Goal: Task Accomplishment & Management: Use online tool/utility

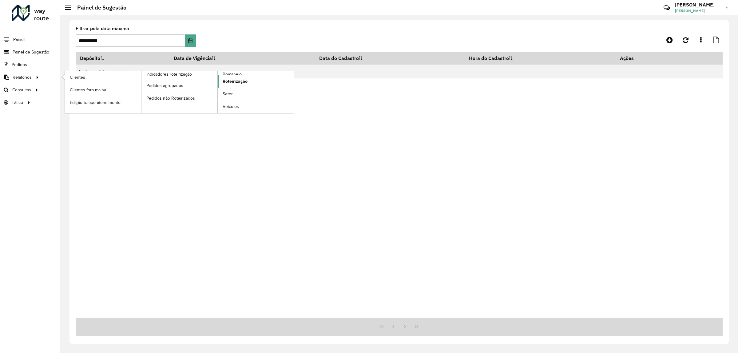
click at [256, 82] on link "Roteirização" at bounding box center [256, 81] width 76 height 12
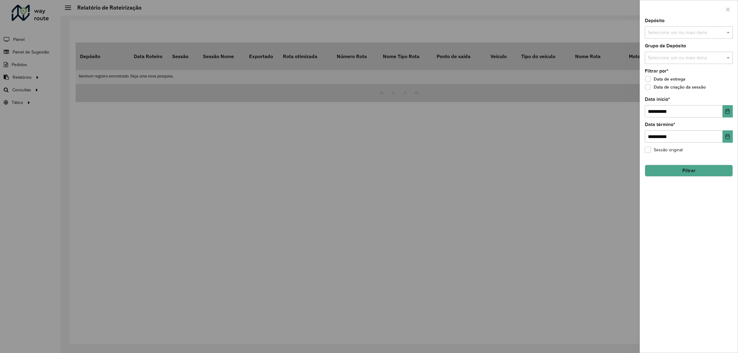
drag, startPoint x: 605, startPoint y: 121, endPoint x: 491, endPoint y: 129, distance: 114.6
click at [605, 121] on div at bounding box center [369, 176] width 738 height 353
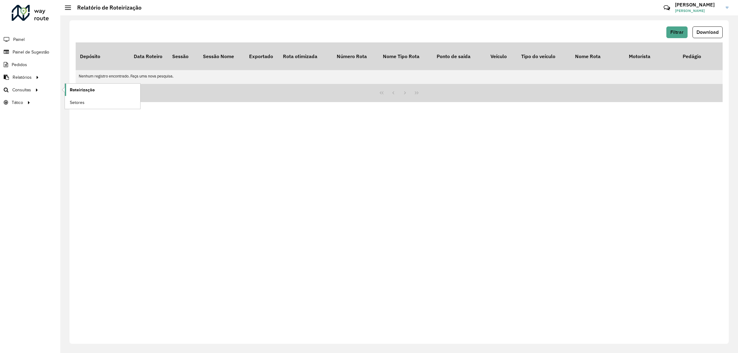
click at [73, 91] on span "Roteirização" at bounding box center [82, 90] width 25 height 6
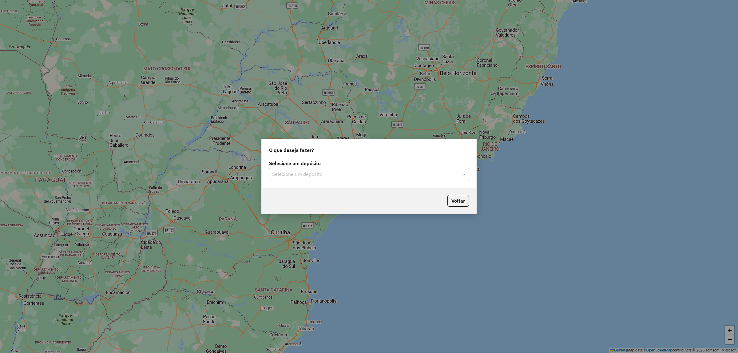
drag, startPoint x: 368, startPoint y: 166, endPoint x: 365, endPoint y: 171, distance: 5.7
click at [367, 166] on label "Selecione um depósito" at bounding box center [369, 163] width 200 height 7
click at [359, 178] on div "Selecione um depósito" at bounding box center [369, 174] width 200 height 12
click at [324, 186] on ng-dropdown-panel "CDD Jacarepaguá" at bounding box center [369, 192] width 200 height 18
click at [323, 190] on div "CDD Jacarepaguá" at bounding box center [368, 192] width 199 height 10
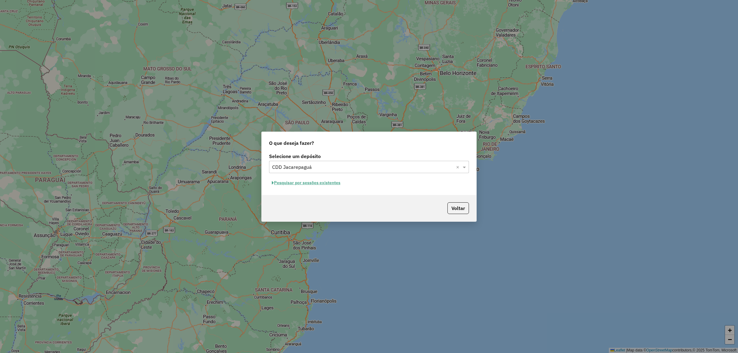
click at [307, 184] on button "Pesquisar por sessões existentes" at bounding box center [306, 183] width 74 height 10
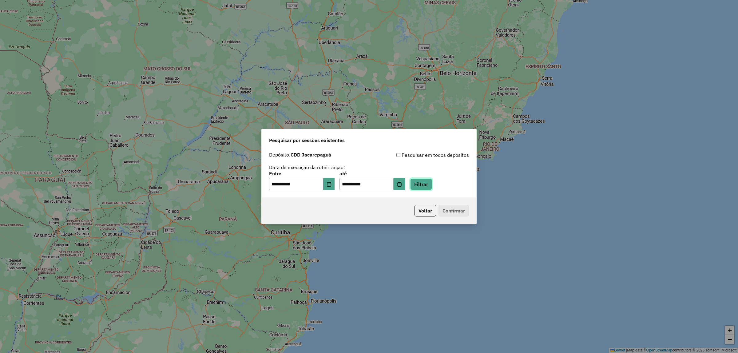
click at [431, 185] on button "Filtrar" at bounding box center [421, 184] width 22 height 12
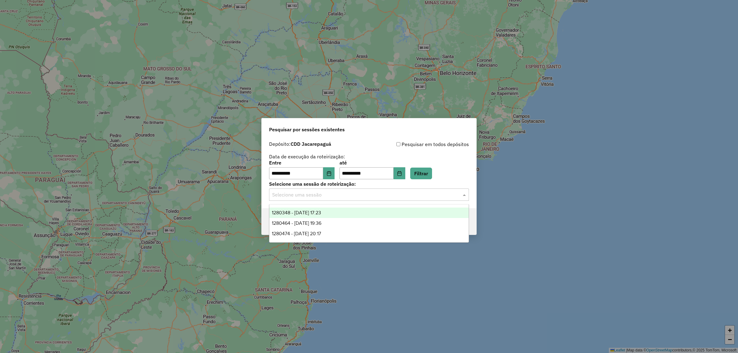
click at [338, 199] on div "Selecione uma sessão" at bounding box center [369, 194] width 200 height 12
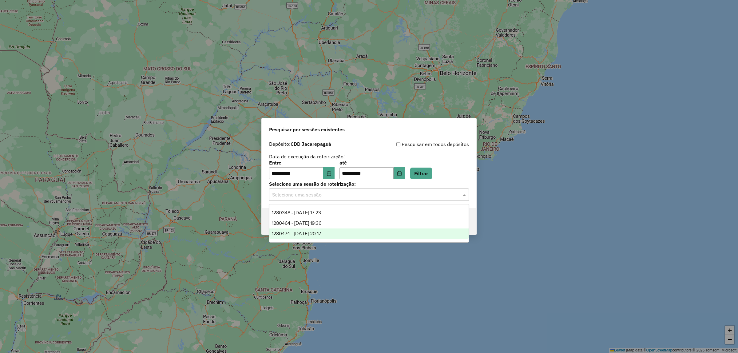
click at [351, 235] on div "1280474 - 22/09/2025 20:17" at bounding box center [368, 233] width 199 height 10
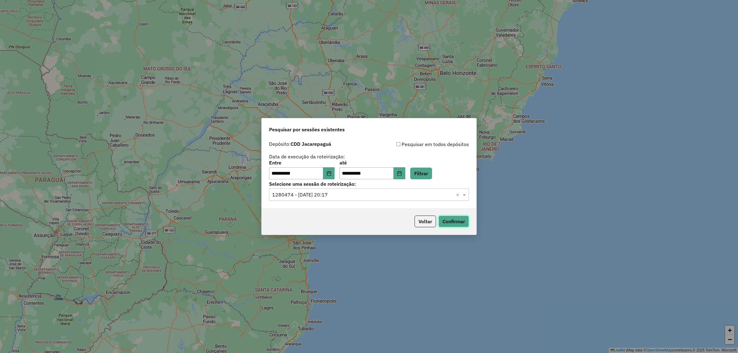
click at [452, 224] on button "Confirmar" at bounding box center [453, 222] width 30 height 12
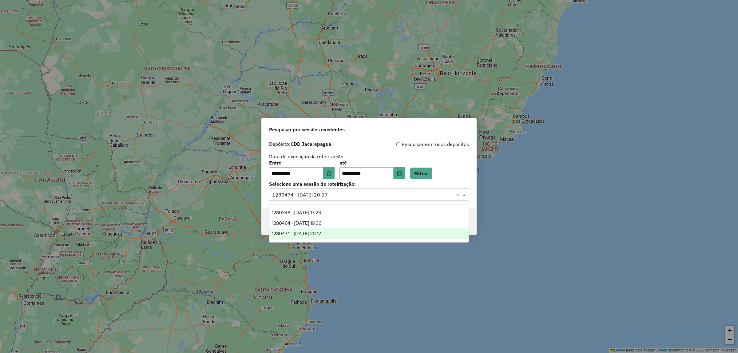
click at [342, 199] on div "Selecione uma sessão × 1280474 - 22/09/2025 20:17 ×" at bounding box center [369, 194] width 200 height 12
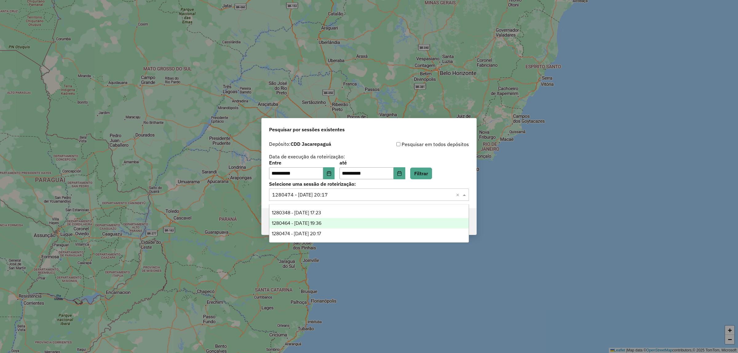
click at [334, 225] on div "1280464 - 22/09/2025 19:36" at bounding box center [368, 223] width 199 height 10
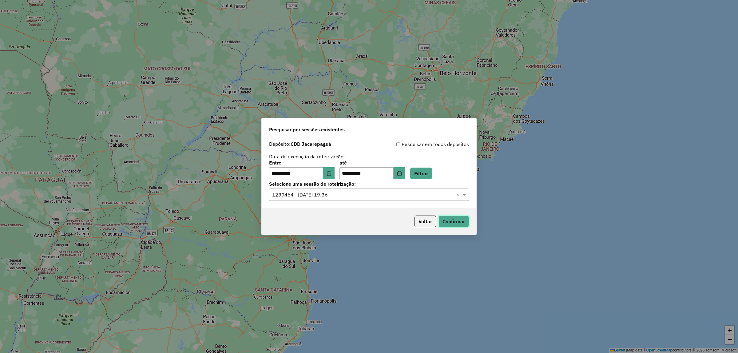
click at [444, 219] on button "Confirmar" at bounding box center [453, 222] width 30 height 12
click at [362, 200] on div "Selecione uma sessão × 1280464 - 22/09/2025 19:36 ×" at bounding box center [369, 194] width 200 height 12
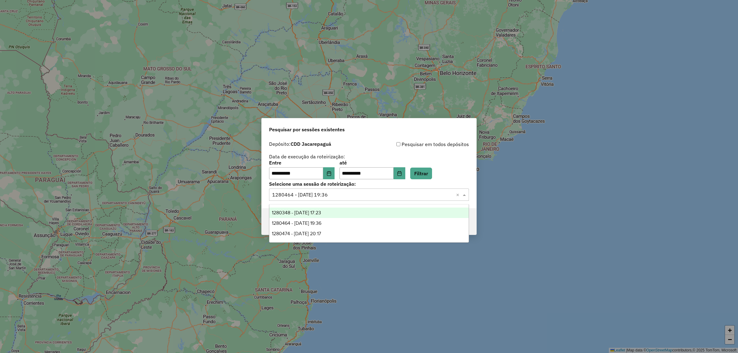
click at [362, 214] on div "1280348 - 22/09/2025 17:23" at bounding box center [368, 213] width 199 height 10
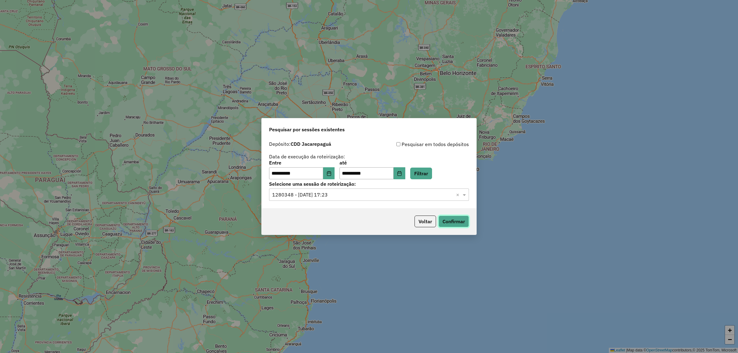
click at [450, 224] on button "Confirmar" at bounding box center [453, 222] width 30 height 12
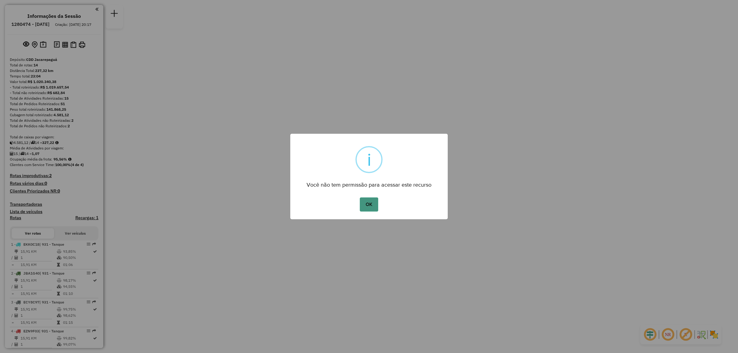
click at [374, 208] on button "OK" at bounding box center [369, 204] width 18 height 14
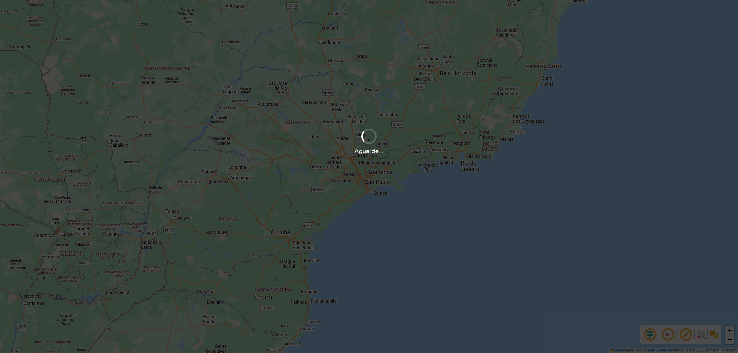
click at [339, 231] on div "Aguarde..." at bounding box center [369, 176] width 738 height 353
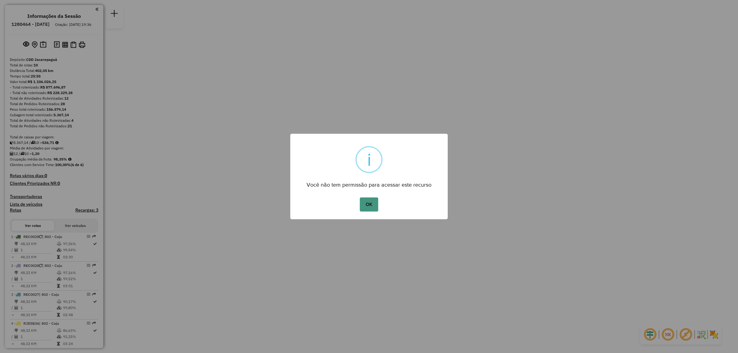
click at [369, 207] on button "OK" at bounding box center [369, 204] width 18 height 14
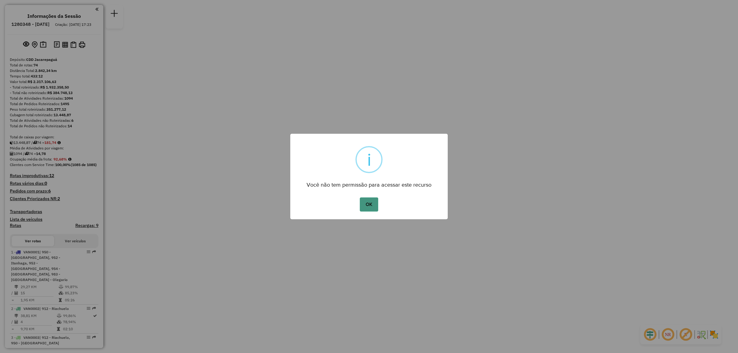
click at [371, 206] on button "OK" at bounding box center [369, 204] width 18 height 14
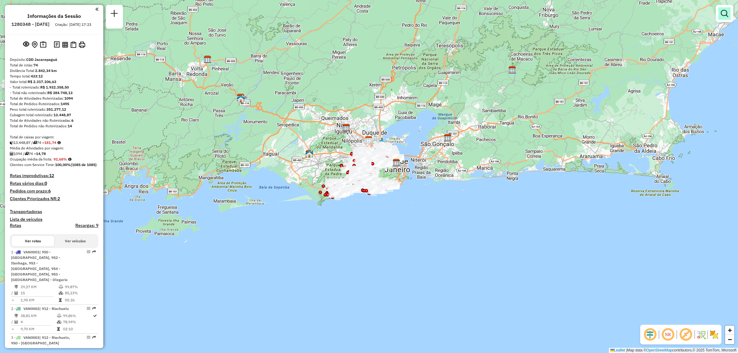
click at [724, 18] on link at bounding box center [724, 13] width 12 height 12
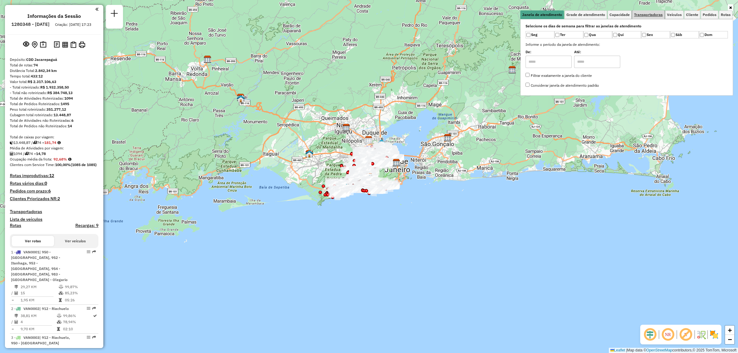
click at [656, 13] on span "Transportadoras" at bounding box center [648, 15] width 29 height 4
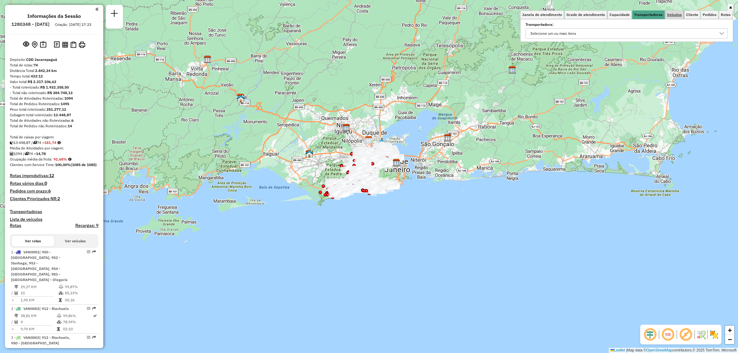
click at [673, 12] on link "Veículos" at bounding box center [674, 14] width 18 height 9
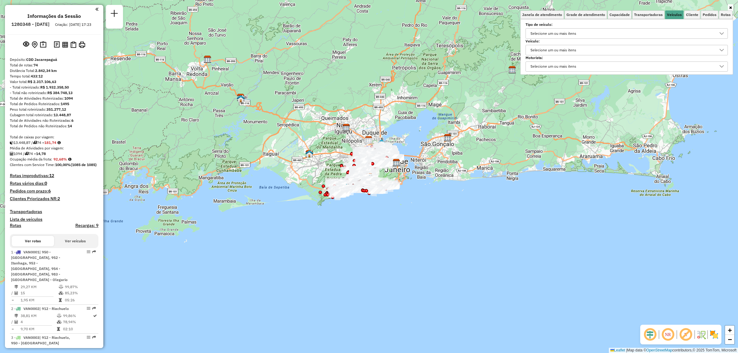
click at [571, 53] on div "Selecione um ou mais itens" at bounding box center [553, 50] width 50 height 10
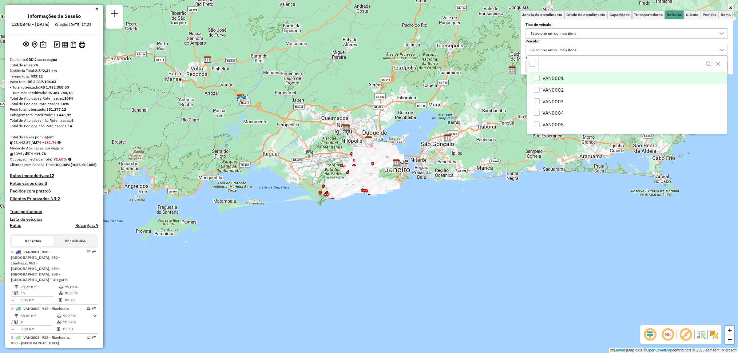
scroll to position [3, 22]
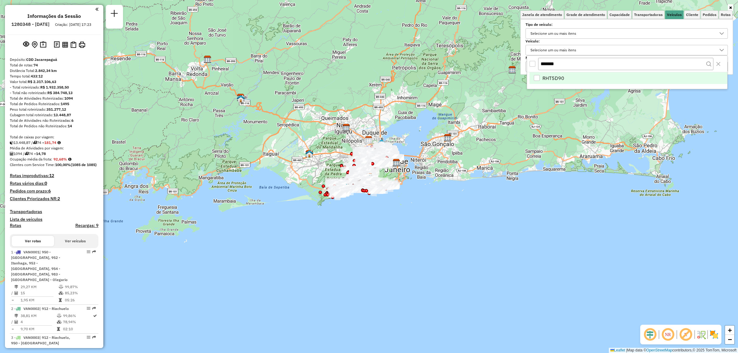
type input "*******"
click at [537, 81] on div "RHT5D90" at bounding box center [537, 78] width 6 height 6
drag, startPoint x: 374, startPoint y: 247, endPoint x: 362, endPoint y: 252, distance: 13.6
click at [374, 248] on div "Janela de atendimento Grade de atendimento Capacidade Transportadoras Veículos …" at bounding box center [369, 176] width 738 height 353
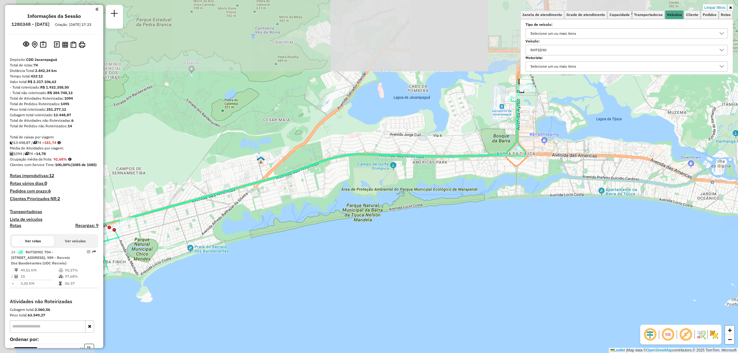
drag, startPoint x: 250, startPoint y: 119, endPoint x: 375, endPoint y: 234, distance: 170.2
click at [375, 234] on div "Limpar filtros Janela de atendimento Grade de atendimento Capacidade Transporta…" at bounding box center [369, 176] width 738 height 353
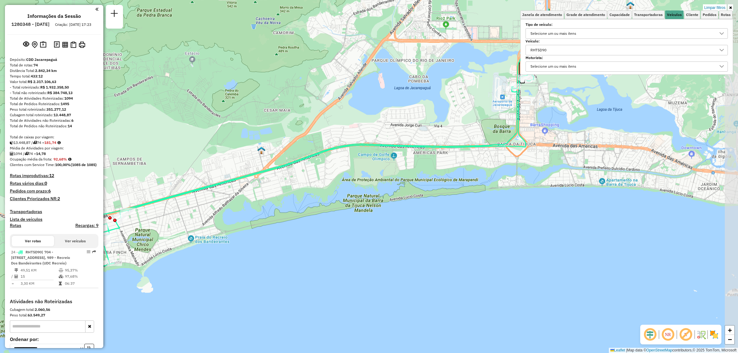
drag, startPoint x: 285, startPoint y: 207, endPoint x: 215, endPoint y: 251, distance: 82.9
click at [215, 251] on div "Limpar filtros Janela de atendimento Grade de atendimento Capacidade Transporta…" at bounding box center [369, 176] width 738 height 353
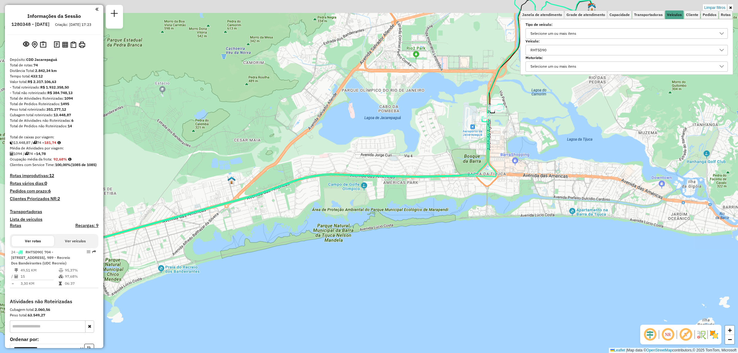
drag, startPoint x: 431, startPoint y: 145, endPoint x: 396, endPoint y: 176, distance: 46.7
click at [396, 176] on div "Limpar filtros Janela de atendimento Grade de atendimento Capacidade Transporta…" at bounding box center [369, 176] width 738 height 353
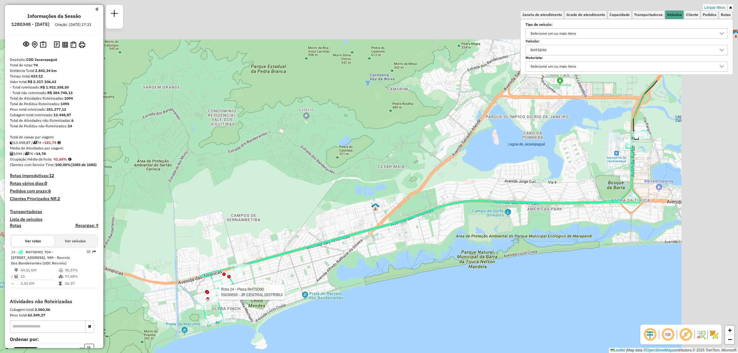
drag, startPoint x: 562, startPoint y: 192, endPoint x: 430, endPoint y: 295, distance: 167.7
click at [431, 310] on div "Rota 24 - Placa RHT5D90 55036658 - JR CENTRAL DISTRIBUI Limpar filtros Janela d…" at bounding box center [369, 176] width 738 height 353
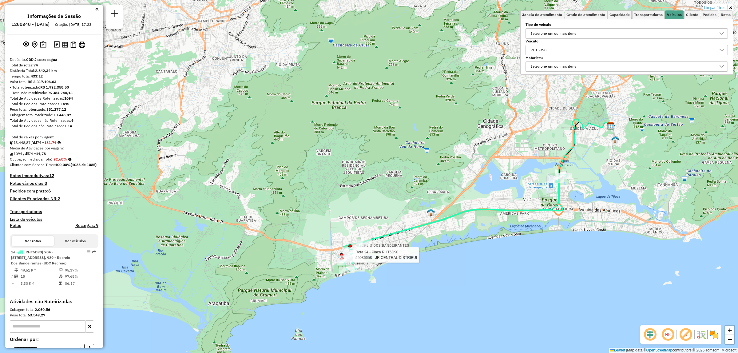
drag, startPoint x: 495, startPoint y: 215, endPoint x: 480, endPoint y: 219, distance: 15.2
click at [480, 219] on div "Rota 24 - Placa RHT5D90 55036658 - JR CENTRAL DISTRIBUI Limpar filtros Janela d…" at bounding box center [369, 176] width 738 height 353
click at [493, 231] on div "Rota 24 - Placa RHT5D90 55036658 - JR CENTRAL DISTRIBUI Limpar filtros Janela d…" at bounding box center [369, 176] width 738 height 353
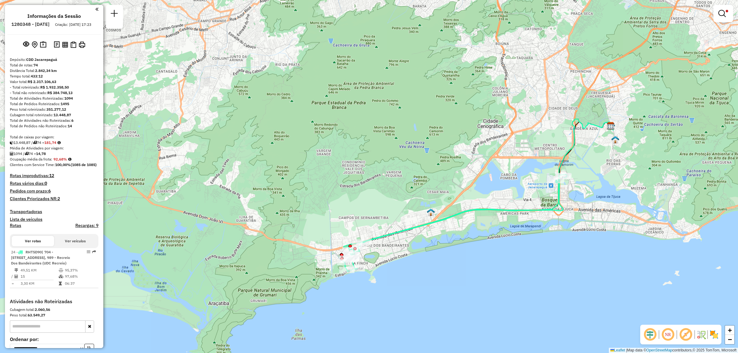
click at [714, 332] on img at bounding box center [714, 335] width 10 height 10
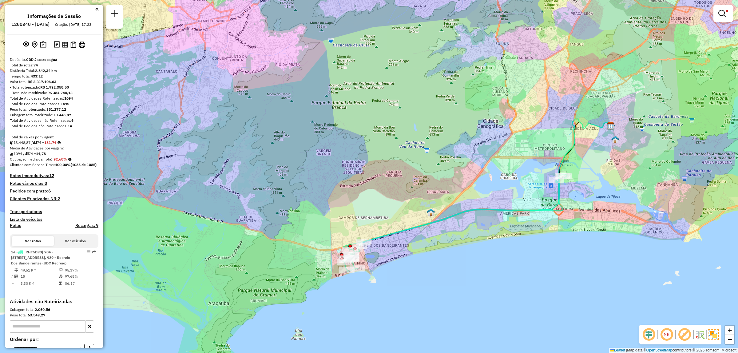
select select "**********"
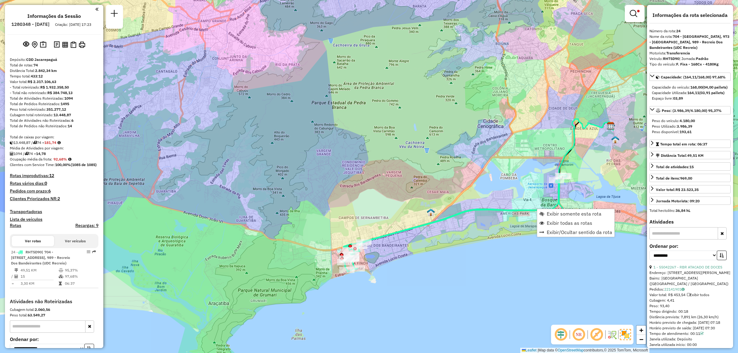
scroll to position [91, 0]
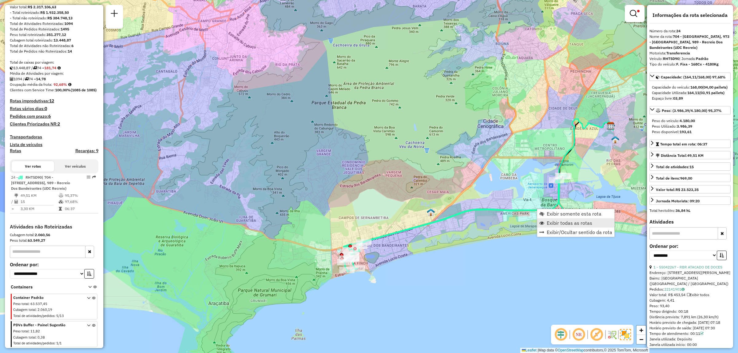
click at [568, 222] on span "Exibir todas as rotas" at bounding box center [570, 222] width 46 height 5
click at [638, 15] on link at bounding box center [634, 13] width 15 height 12
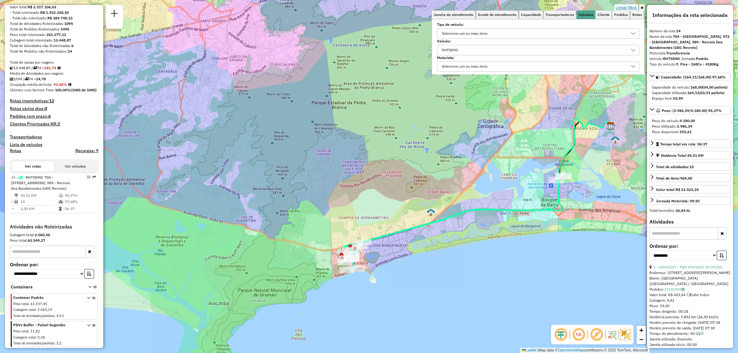
click at [624, 5] on link "Limpar filtros" at bounding box center [626, 7] width 24 height 7
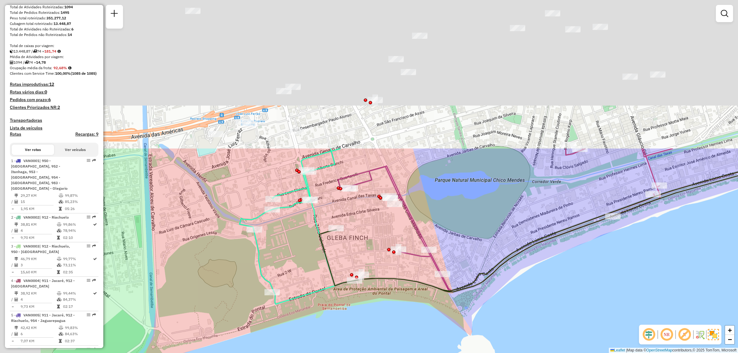
drag, startPoint x: 318, startPoint y: 232, endPoint x: 380, endPoint y: 354, distance: 136.7
click at [380, 353] on html "Aplicando filtros Pop-up bloqueado! Seu navegador bloqueou automáticamente a ab…" at bounding box center [369, 176] width 738 height 353
